Goal: Transaction & Acquisition: Register for event/course

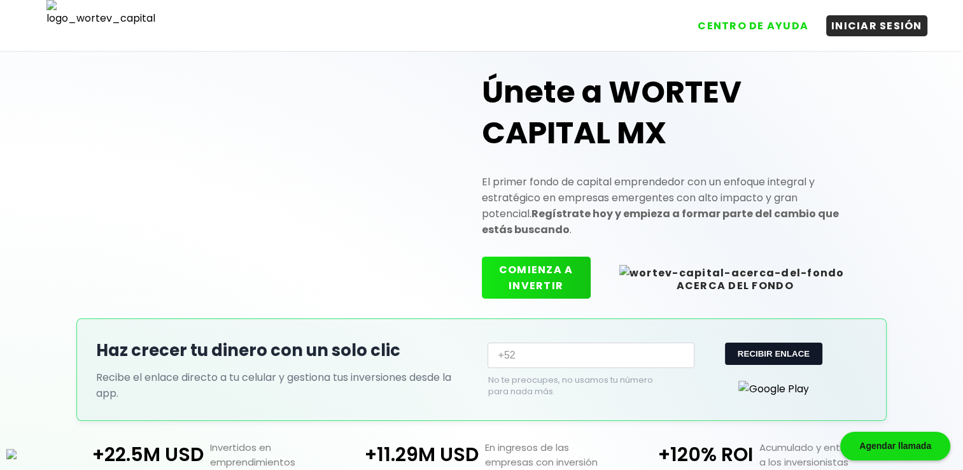
click at [129, 29] on img at bounding box center [95, 20] width 119 height 41
click at [788, 27] on button "CENTRO DE AYUDA" at bounding box center [753, 23] width 121 height 21
click at [869, 22] on button "INICIAR SESIÓN" at bounding box center [876, 23] width 101 height 21
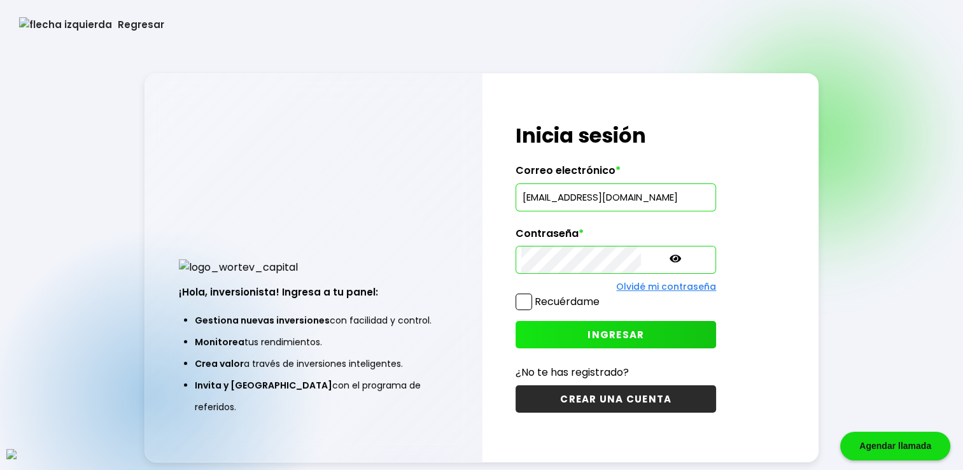
click at [48, 22] on button "Regresar" at bounding box center [91, 25] width 183 height 34
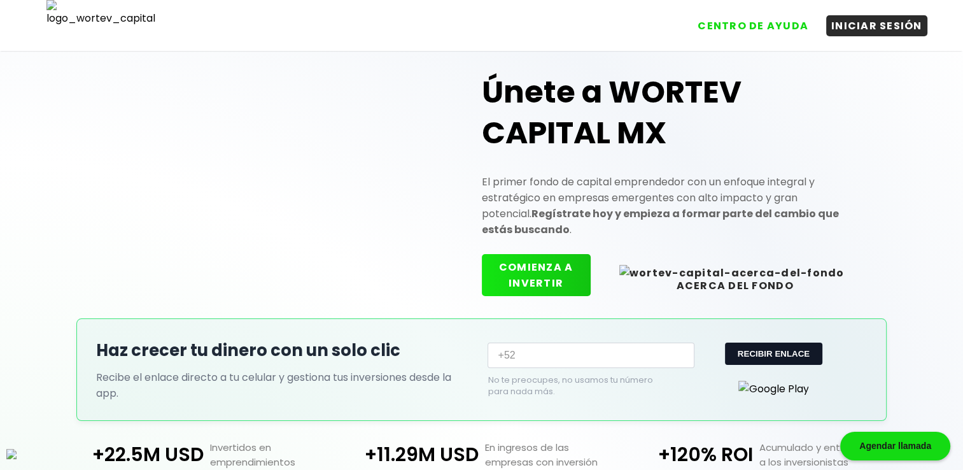
click at [591, 267] on button "COMIENZA A INVERTIR" at bounding box center [536, 275] width 109 height 42
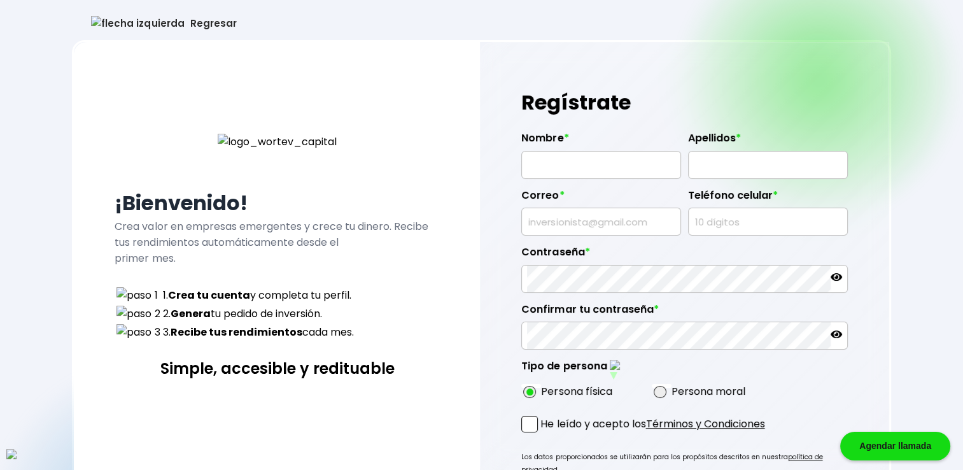
click at [112, 17] on button "Regresar" at bounding box center [163, 23] width 183 height 34
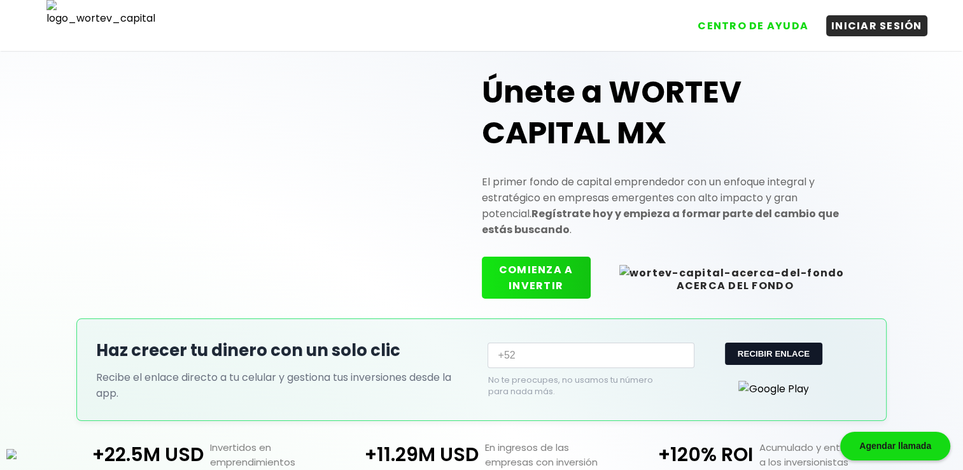
click at [121, 34] on img at bounding box center [95, 20] width 119 height 41
click at [118, 19] on img at bounding box center [95, 20] width 119 height 41
